Goal: Task Accomplishment & Management: Manage account settings

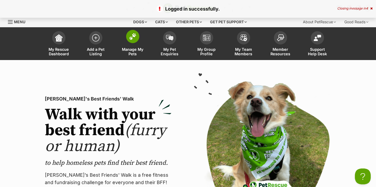
click at [134, 35] on img at bounding box center [132, 36] width 7 height 7
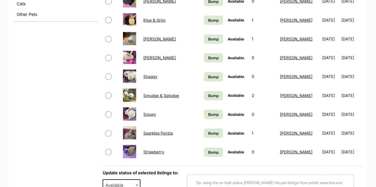
scroll to position [263, 0]
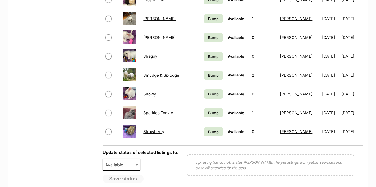
click at [155, 133] on link "Strawberry" at bounding box center [153, 131] width 21 height 5
click at [150, 57] on link "Shaggy" at bounding box center [150, 56] width 14 height 5
click at [152, 57] on link "Shaggy" at bounding box center [150, 56] width 14 height 5
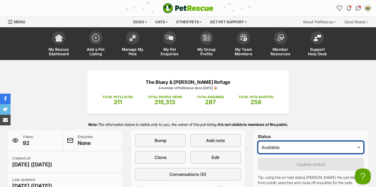
click at [359, 146] on select "Draft Available On hold Adopted" at bounding box center [311, 147] width 106 height 13
select select "on_hold"
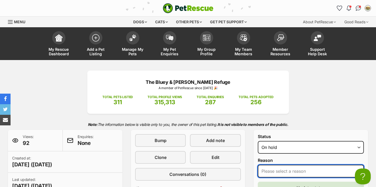
click at [299, 172] on select "Please select a reason Medical reasons Reviewing applications Adoption pending …" at bounding box center [311, 170] width 106 height 13
select select "medical"
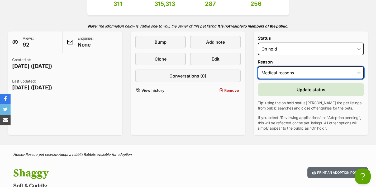
scroll to position [110, 0]
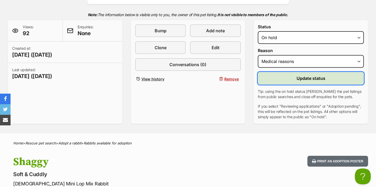
click at [296, 78] on button "Update status" at bounding box center [311, 78] width 106 height 13
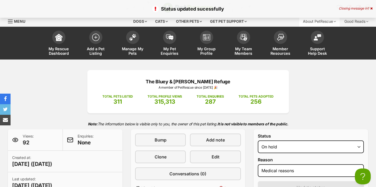
scroll to position [1, 0]
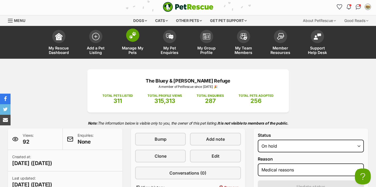
click at [129, 35] on img at bounding box center [132, 35] width 7 height 7
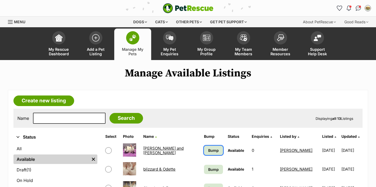
click at [208, 150] on span "Bump" at bounding box center [213, 150] width 11 height 6
click at [208, 169] on span "Bump" at bounding box center [213, 169] width 11 height 6
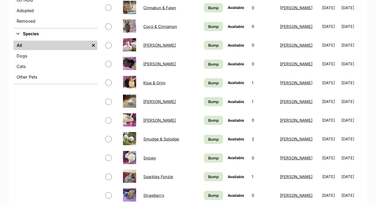
scroll to position [213, 0]
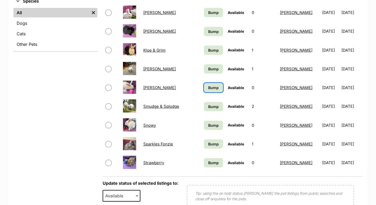
click at [208, 89] on span "Bump" at bounding box center [213, 88] width 11 height 6
click at [208, 107] on span "Bump" at bounding box center [213, 107] width 11 height 6
click at [208, 126] on span "Bump" at bounding box center [213, 126] width 11 height 6
drag, startPoint x: 202, startPoint y: 145, endPoint x: 202, endPoint y: 153, distance: 8.2
click at [208, 145] on span "Bump" at bounding box center [213, 144] width 11 height 6
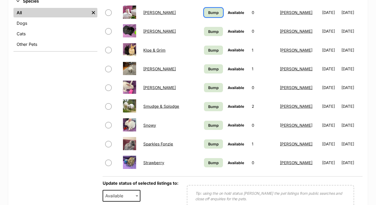
drag, startPoint x: 203, startPoint y: 11, endPoint x: 236, endPoint y: 23, distance: 35.1
click at [208, 11] on span "Bump" at bounding box center [213, 13] width 11 height 6
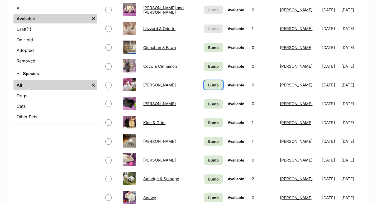
scroll to position [133, 0]
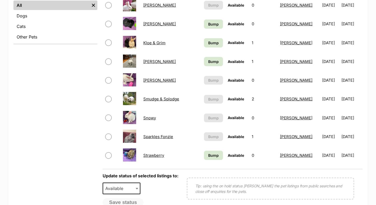
scroll to position [218, 0]
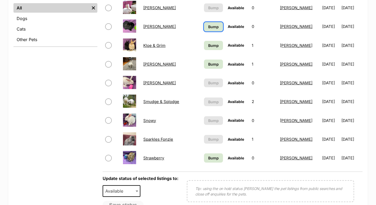
click at [208, 27] on span "Bump" at bounding box center [213, 27] width 11 height 6
click at [208, 46] on span "Bump" at bounding box center [213, 46] width 11 height 6
click at [208, 66] on span "Bump" at bounding box center [213, 65] width 11 height 6
click at [206, 162] on link "Bump" at bounding box center [213, 158] width 19 height 9
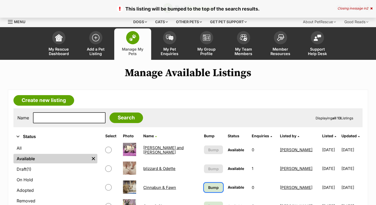
click at [208, 189] on span "Bump" at bounding box center [213, 188] width 11 height 6
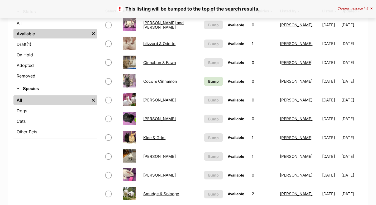
scroll to position [126, 0]
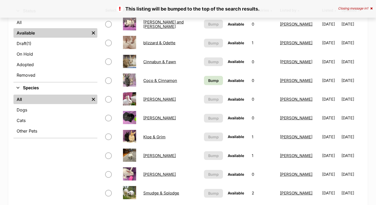
click at [157, 62] on link "Cinnabun & Fawn" at bounding box center [159, 61] width 33 height 5
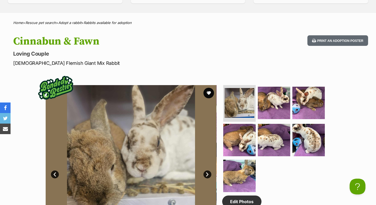
scroll to position [200, 0]
